Goal: Information Seeking & Learning: Find specific fact

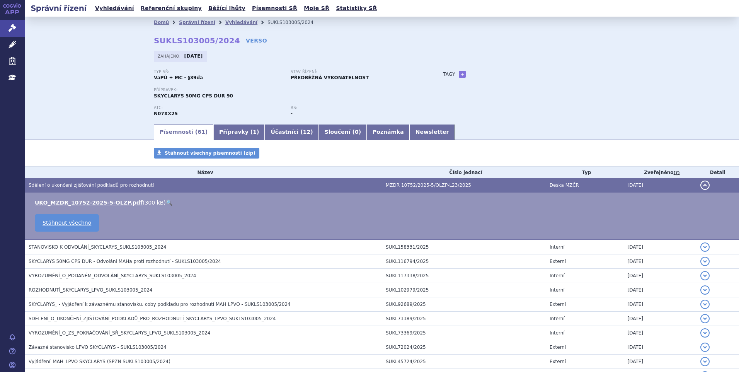
click at [121, 2] on ul "Vyhledávání Referenční skupiny Běžící lhůty Písemnosti SŘ Moje SŘ Statistiky SŘ" at bounding box center [236, 8] width 287 height 17
drag, startPoint x: 118, startPoint y: 10, endPoint x: 121, endPoint y: 13, distance: 4.7
click at [118, 9] on link "Vyhledávání" at bounding box center [115, 8] width 44 height 10
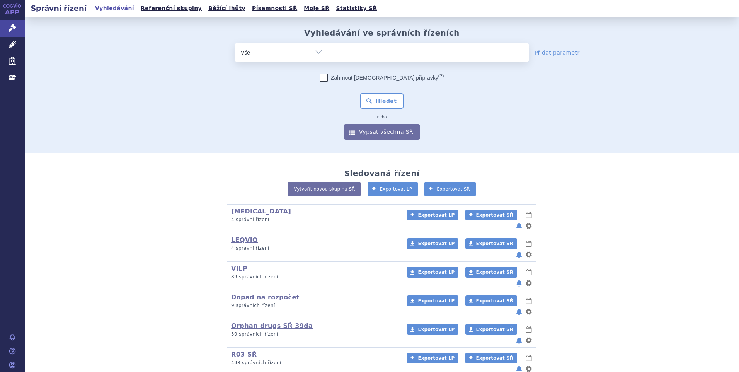
click at [379, 47] on ul at bounding box center [428, 51] width 201 height 16
click at [328, 47] on select at bounding box center [328, 52] width 0 height 19
type input "te"
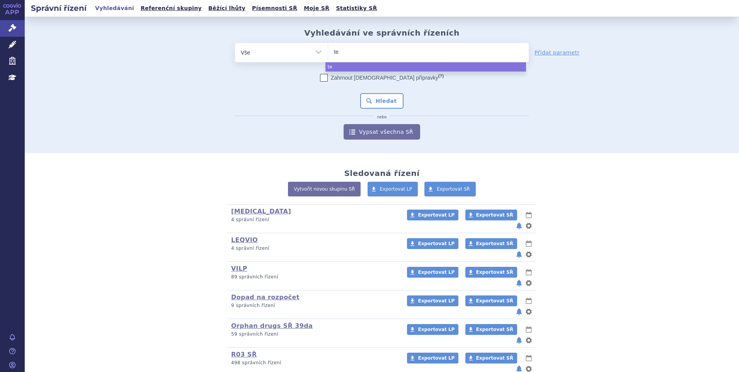
type input "tec"
type input "tecv"
type input "tecvay"
type input "tecvayli"
select select "tecvayli"
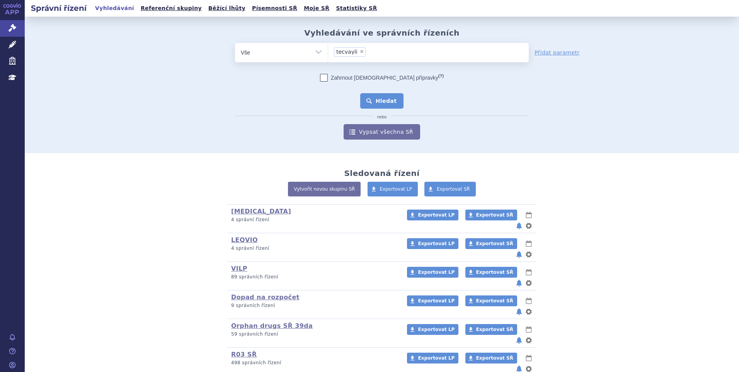
click at [383, 97] on button "Hledat" at bounding box center [382, 100] width 44 height 15
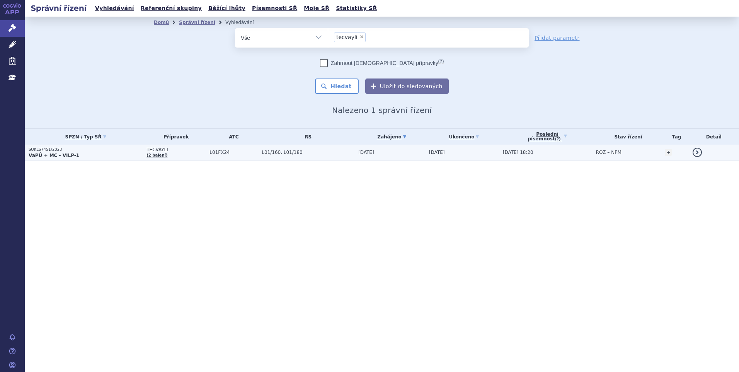
click at [128, 160] on table "SPZN / Typ SŘ Přípravek ATC RS Zahájeno (?) Tag +" at bounding box center [382, 145] width 714 height 32
drag, startPoint x: 119, startPoint y: 156, endPoint x: 124, endPoint y: 152, distance: 6.6
click at [119, 155] on p "VaPÚ + MC - VILP-1" at bounding box center [86, 155] width 114 height 6
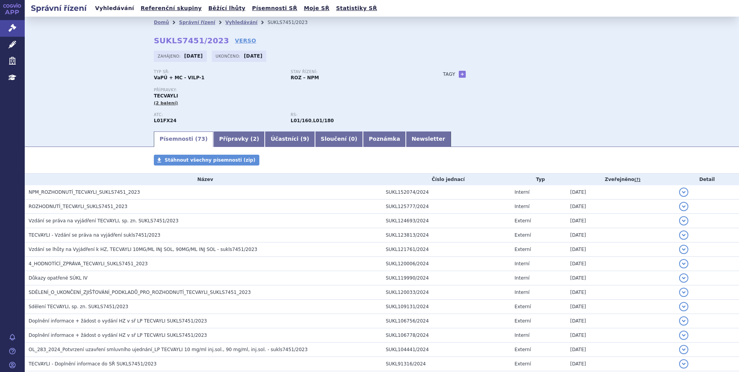
click at [106, 8] on link "Vyhledávání" at bounding box center [115, 8] width 44 height 10
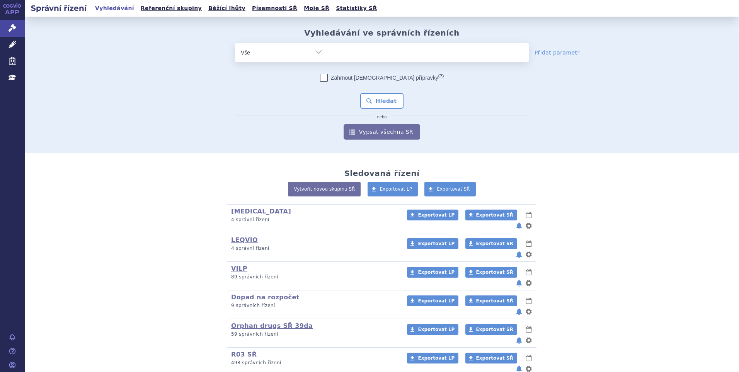
click at [361, 61] on span at bounding box center [428, 52] width 201 height 19
click at [328, 61] on select at bounding box center [328, 52] width 0 height 19
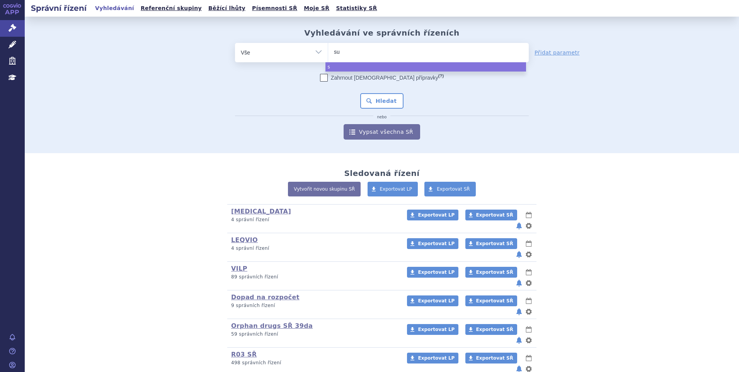
type input "suk"
type input "sukls"
type input "sukls3"
type input "sukls30"
type input "sukls3"
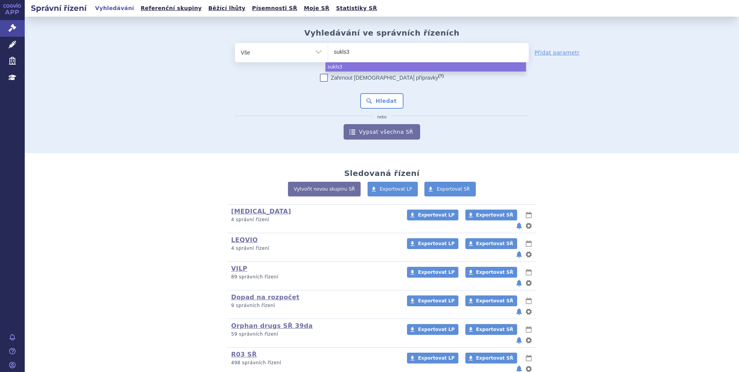
type input "sukls35"
type input "sukls3503"
type input "sukls35039"
type input "sukls35039/"
type input "sukls35039/2"
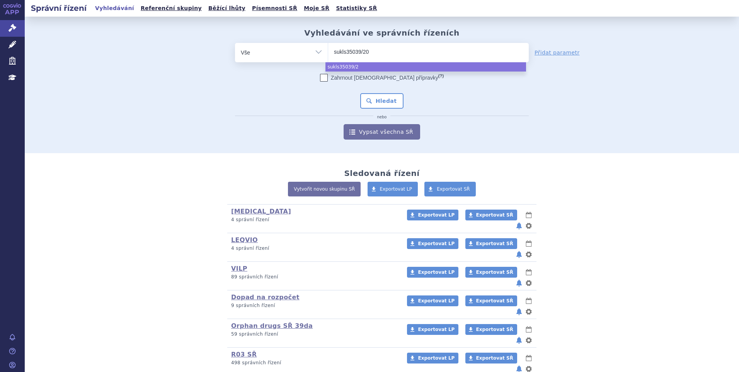
type input "sukls35039/202"
type input "sukls35039/2025"
select select "sukls35039/2025"
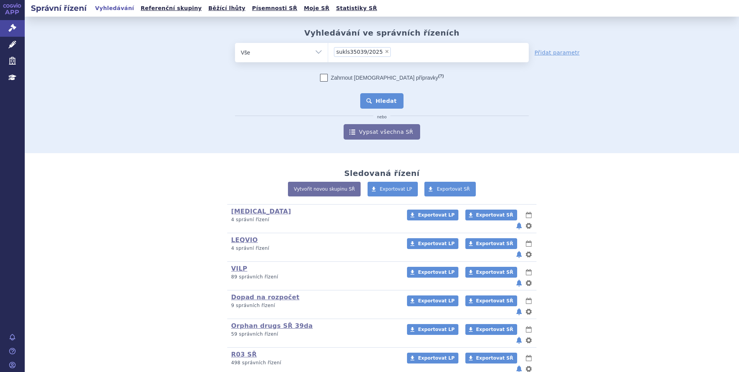
click at [372, 97] on button "Hledat" at bounding box center [382, 100] width 44 height 15
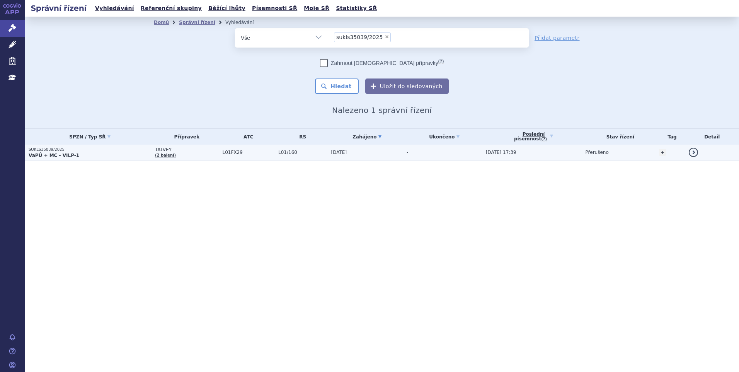
click at [119, 149] on p "SUKLS35039/2025" at bounding box center [90, 149] width 123 height 5
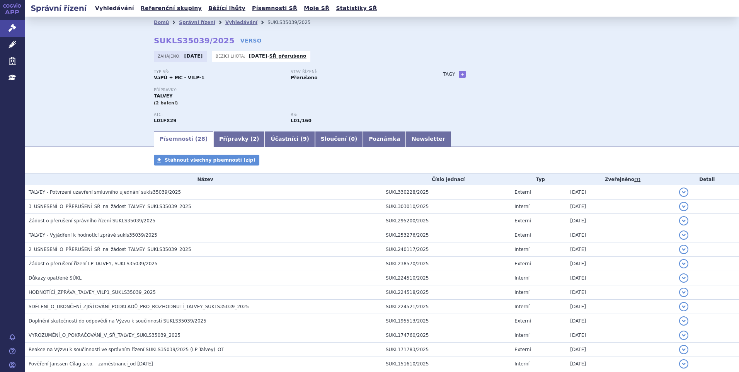
click at [109, 10] on link "Vyhledávání" at bounding box center [115, 8] width 44 height 10
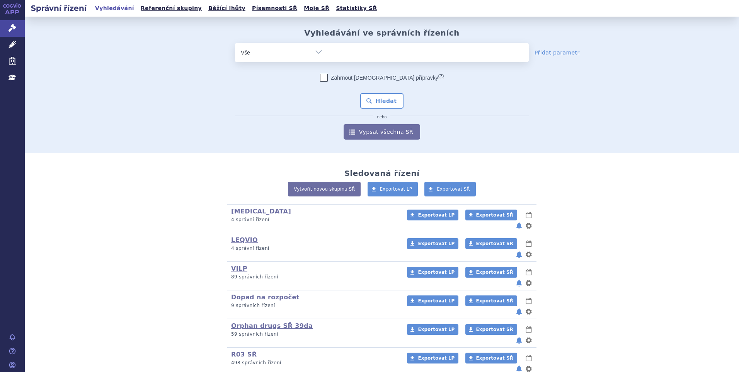
click at [332, 58] on ul at bounding box center [428, 51] width 201 height 16
click at [328, 58] on select at bounding box center [328, 52] width 0 height 19
type input "vy"
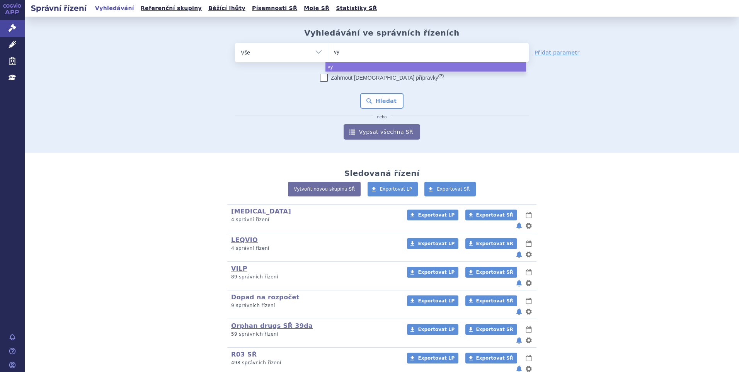
type input "vyd"
type input "vydur"
type input "vydura"
select select "vydura"
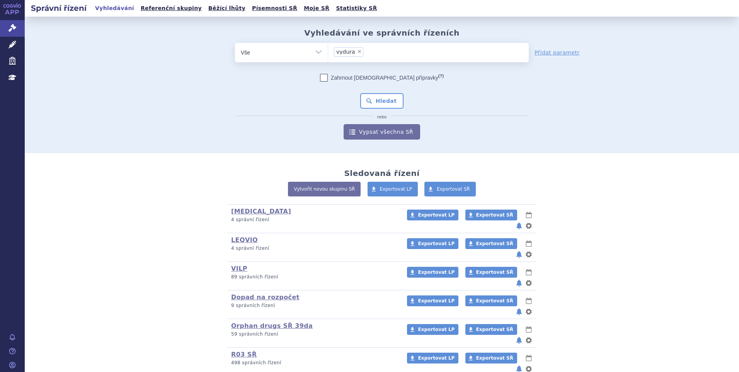
click at [363, 88] on div "Zahrnout bratrské přípravky (?) * Pozor, hledání dle vyhledávacího parametru In…" at bounding box center [382, 107] width 294 height 66
click at [365, 102] on button "Hledat" at bounding box center [382, 100] width 44 height 15
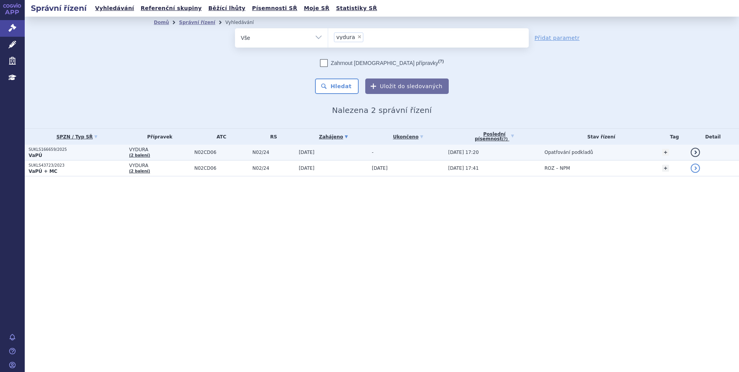
click at [103, 152] on p "SUKLS166659/2025" at bounding box center [77, 149] width 97 height 5
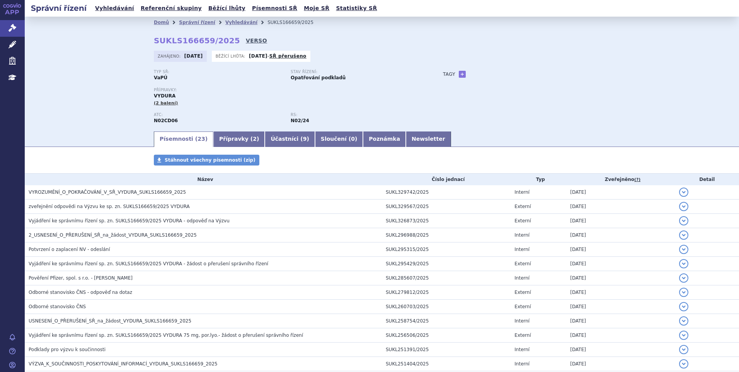
click at [246, 41] on link "VERSO" at bounding box center [256, 41] width 21 height 8
drag, startPoint x: 153, startPoint y: 39, endPoint x: 223, endPoint y: 39, distance: 69.2
click at [223, 39] on strong "SUKLS166659/2025" at bounding box center [197, 40] width 86 height 9
copy strong "SUKLS166659/2025"
